Goal: Complete application form

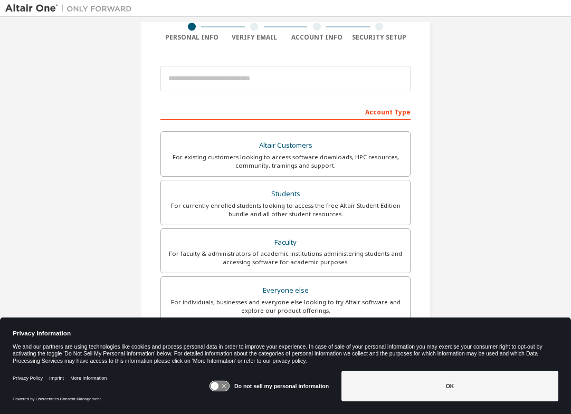
scroll to position [90, 0]
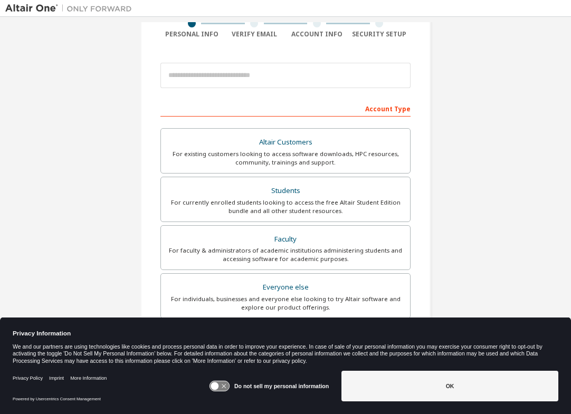
click at [230, 206] on div "For currently enrolled students looking to access the free Altair Student Editi…" at bounding box center [285, 206] width 236 height 17
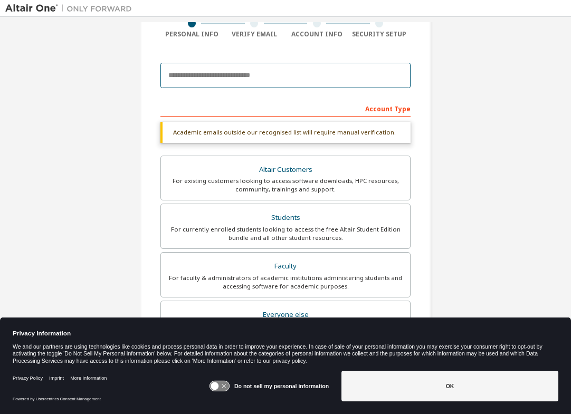
click at [261, 65] on input "email" at bounding box center [285, 75] width 250 height 25
type input "**********"
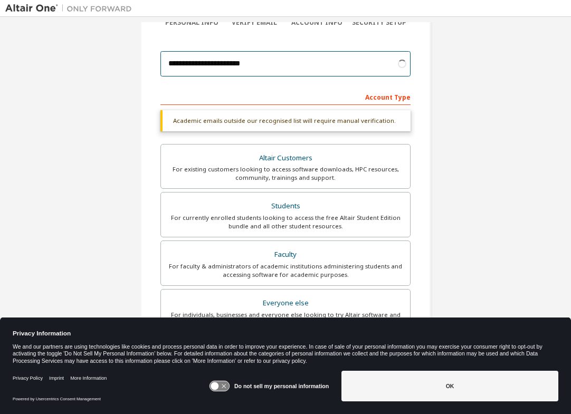
scroll to position [98, 0]
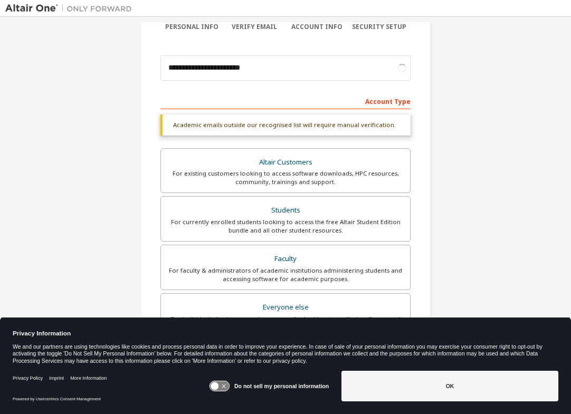
click at [227, 387] on icon at bounding box center [219, 387] width 20 height 10
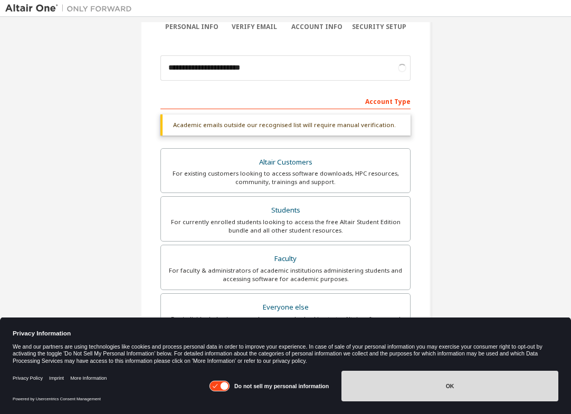
click at [412, 386] on button "OK" at bounding box center [449, 386] width 217 height 31
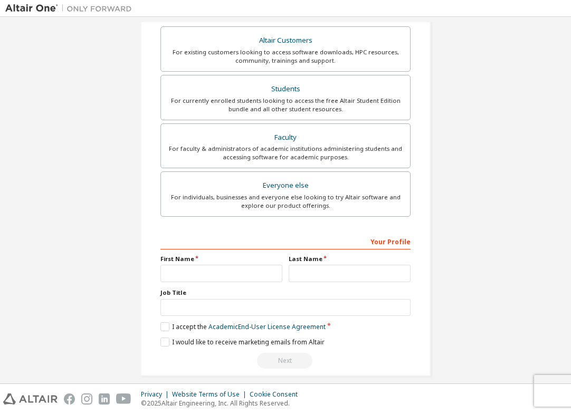
scroll to position [203, 0]
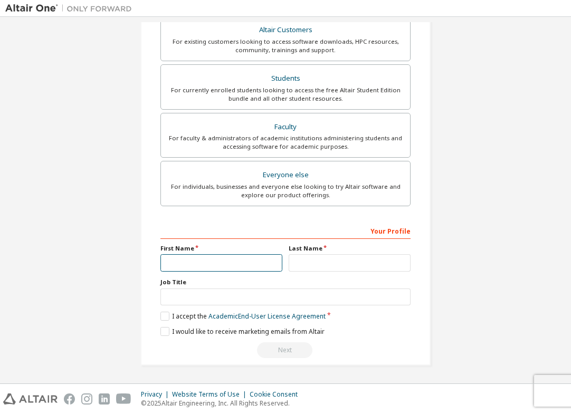
click at [247, 260] on input "text" at bounding box center [221, 262] width 122 height 17
type input "**********"
type input "*******"
click at [190, 318] on label "I accept the Academic End-User License Agreement" at bounding box center [242, 316] width 165 height 9
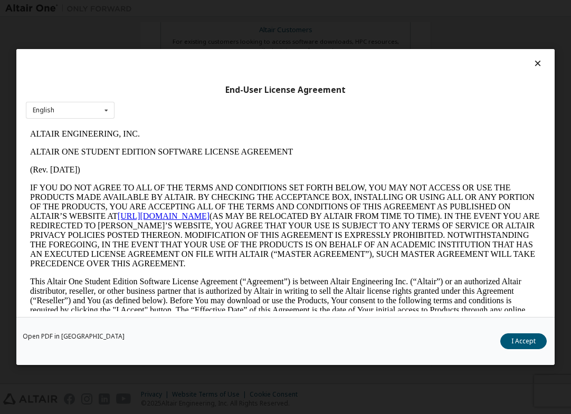
scroll to position [0, 0]
click at [509, 342] on button "I Accept" at bounding box center [523, 341] width 46 height 16
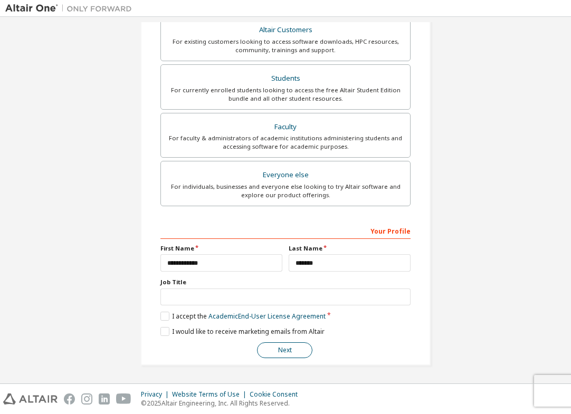
click at [299, 347] on button "Next" at bounding box center [284, 350] width 55 height 16
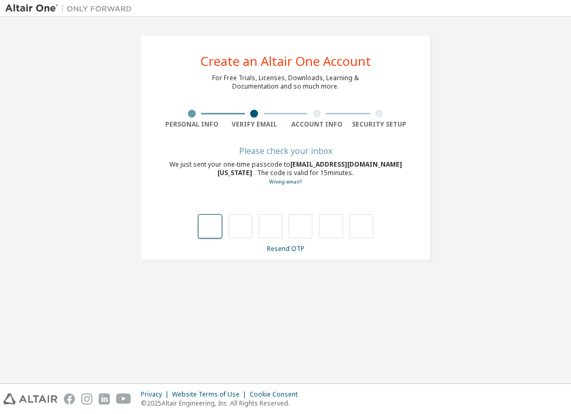
type input "*"
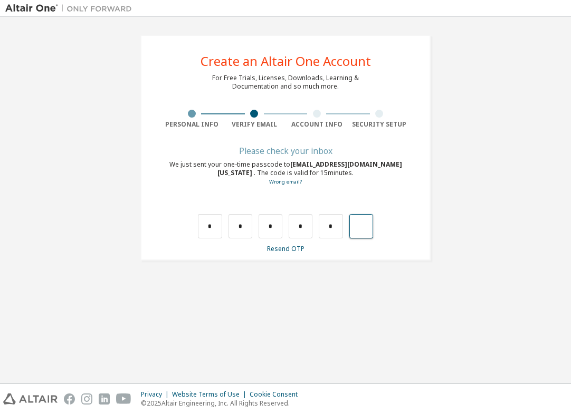
type input "*"
